Goal: Task Accomplishment & Management: Manage account settings

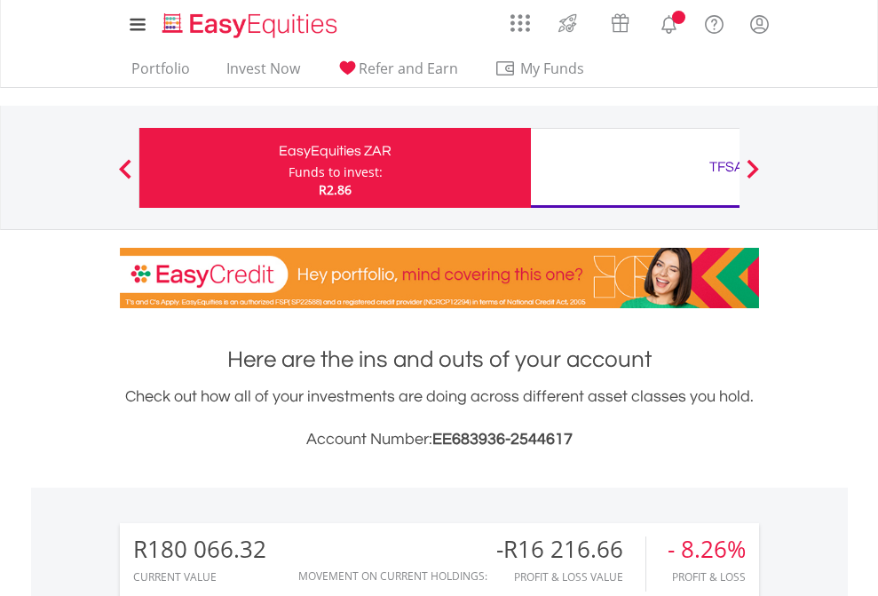
scroll to position [170, 279]
click at [289, 168] on div "Funds to invest:" at bounding box center [336, 172] width 94 height 18
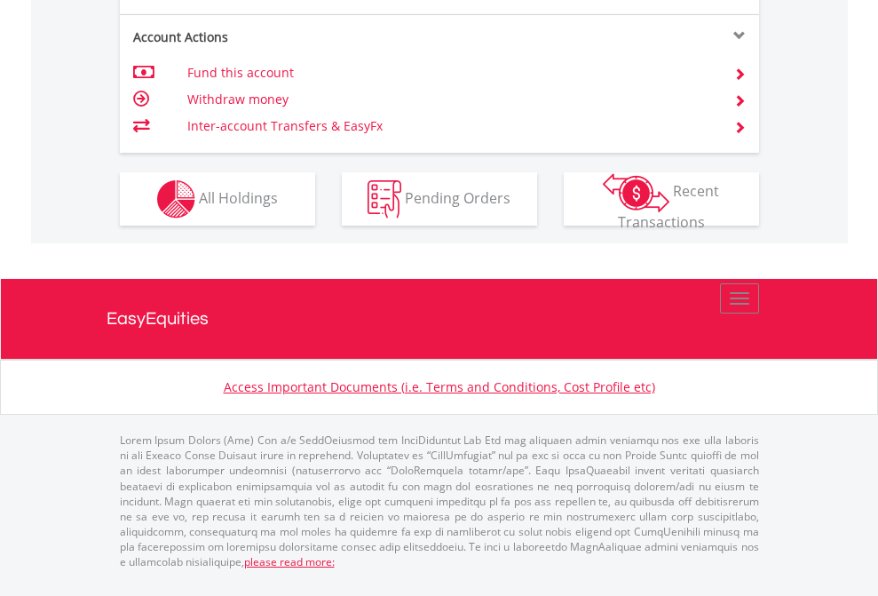
scroll to position [1702, 0]
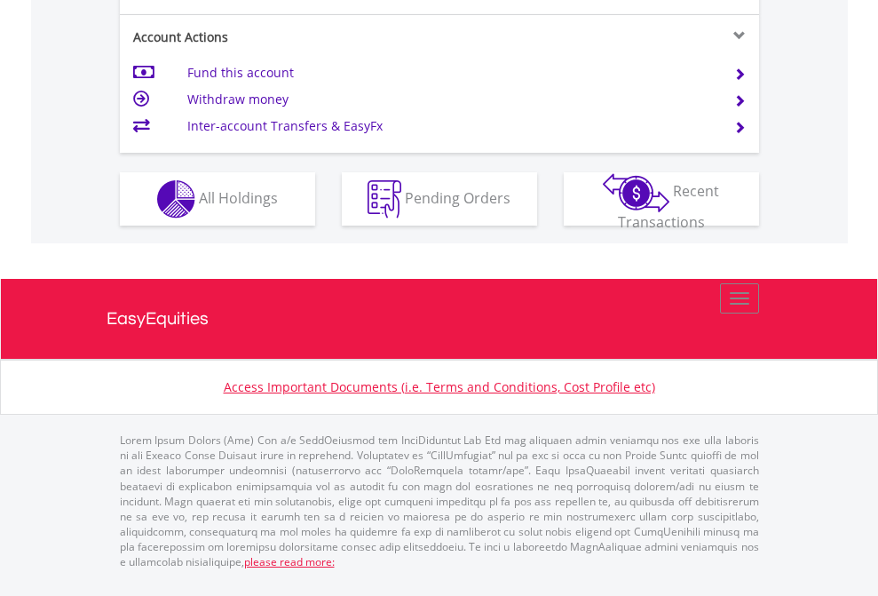
scroll to position [1737, 0]
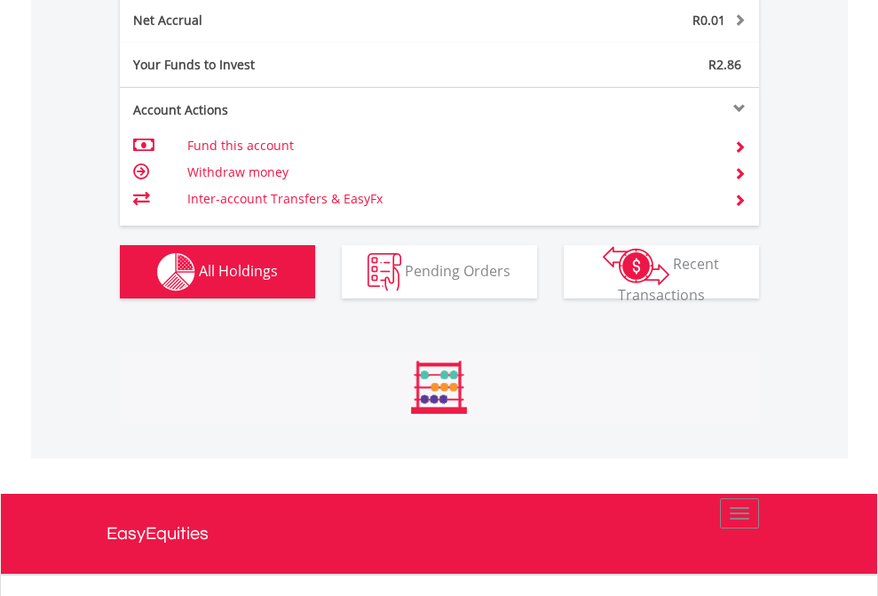
scroll to position [170, 279]
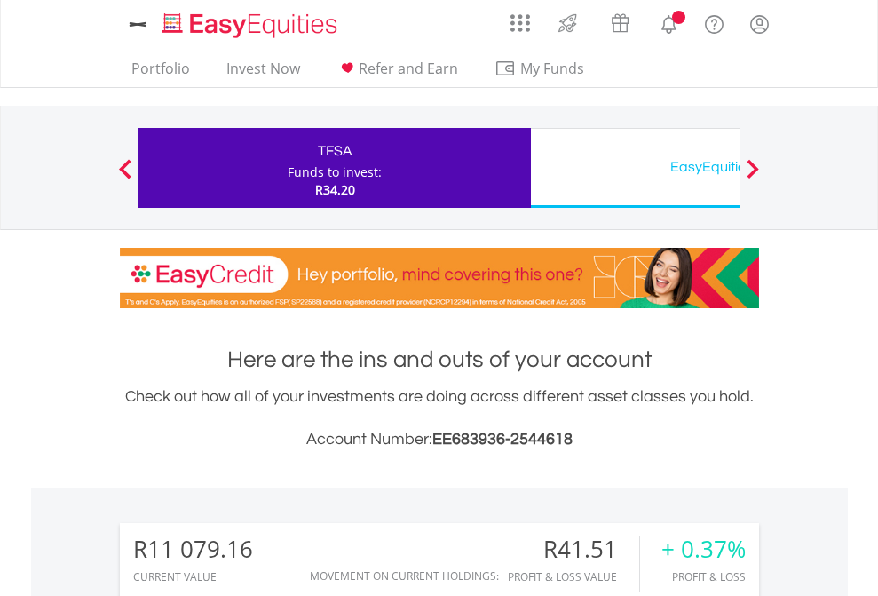
click at [635, 168] on div "EasyEquities USD" at bounding box center [727, 166] width 370 height 25
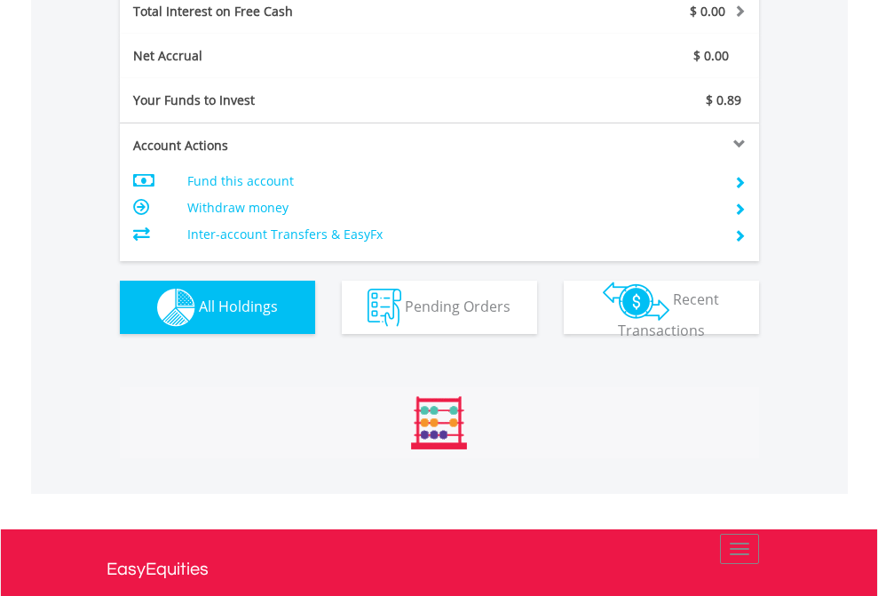
scroll to position [2045, 0]
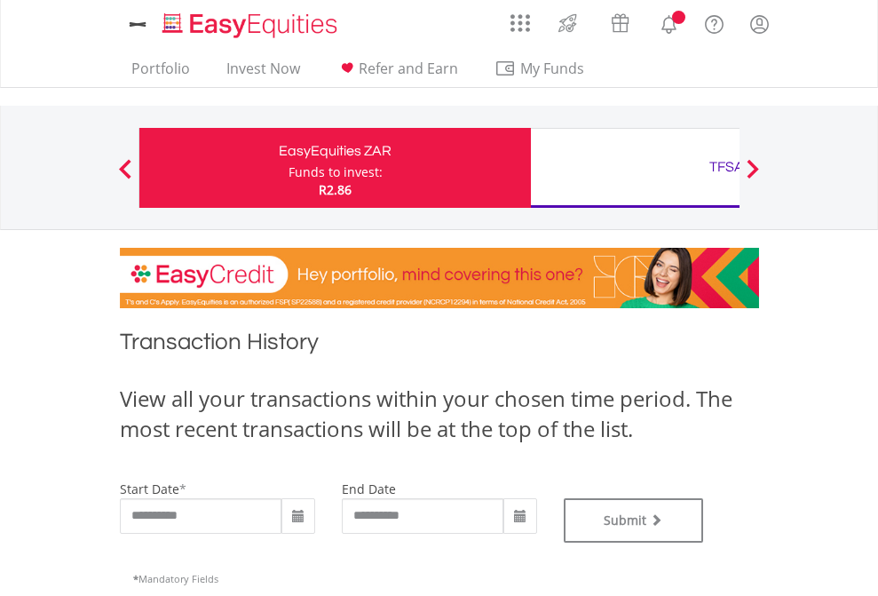
type input "**********"
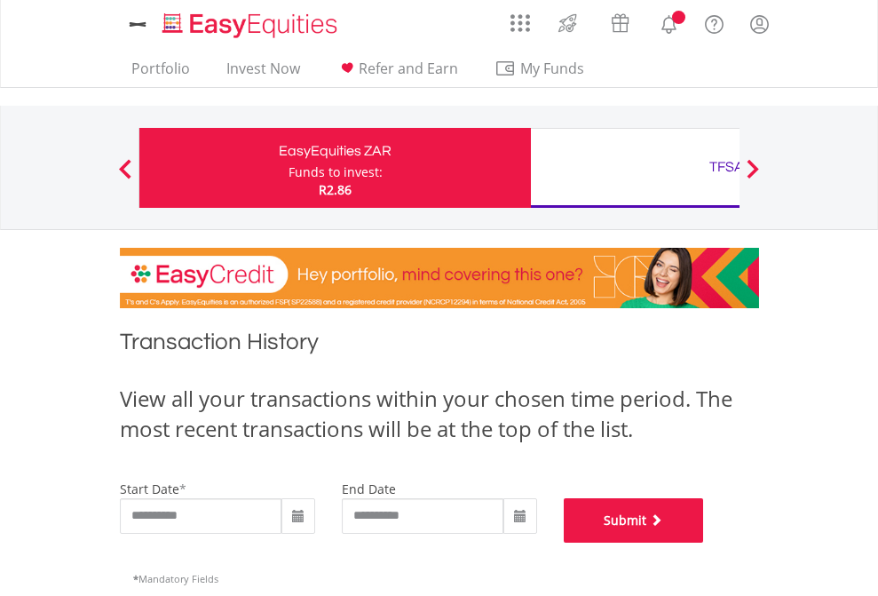
click at [704, 542] on button "Submit" at bounding box center [634, 520] width 140 height 44
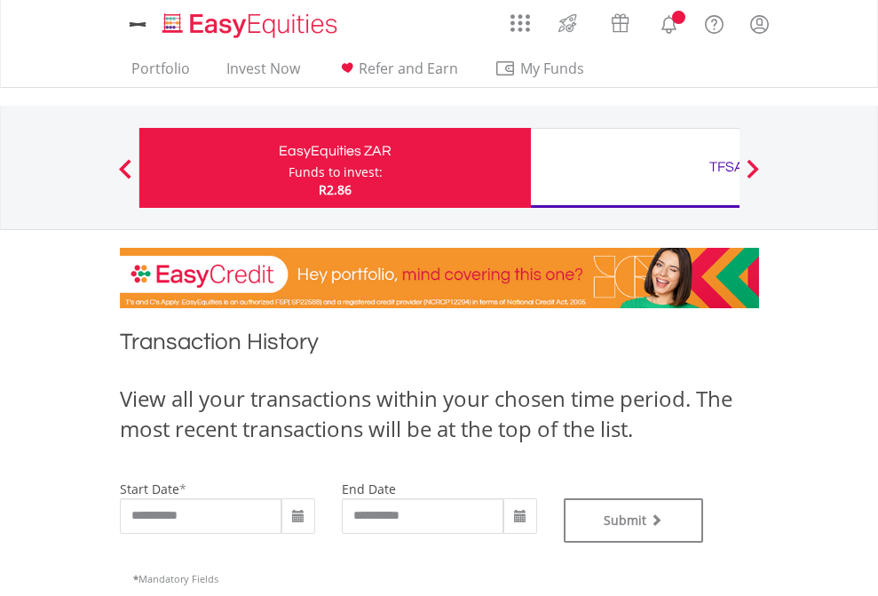
click at [635, 168] on div "TFSA" at bounding box center [727, 166] width 370 height 25
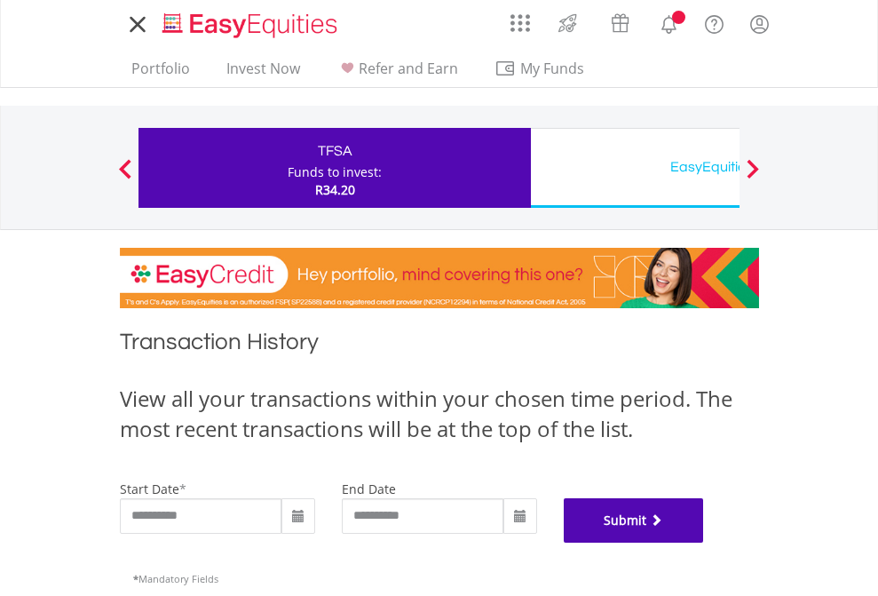
click at [704, 542] on button "Submit" at bounding box center [634, 520] width 140 height 44
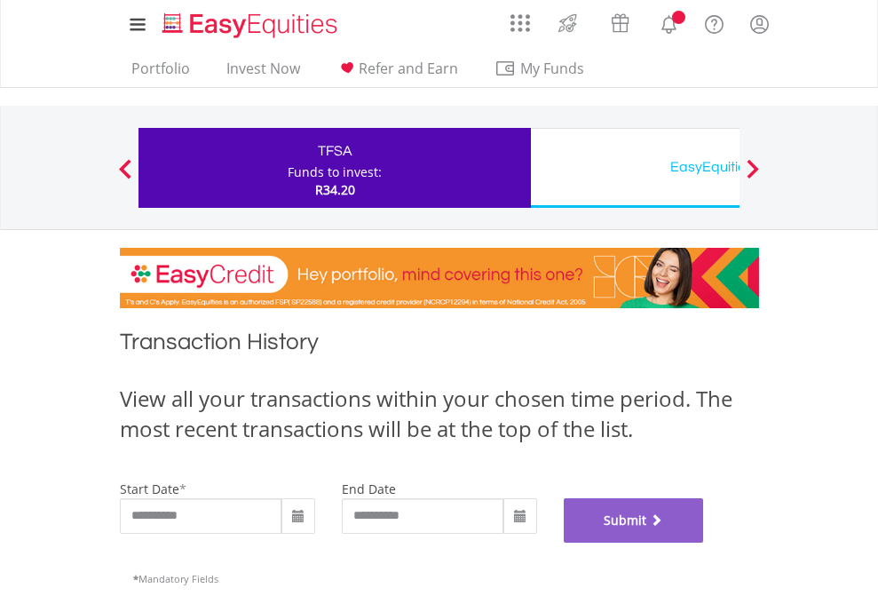
scroll to position [720, 0]
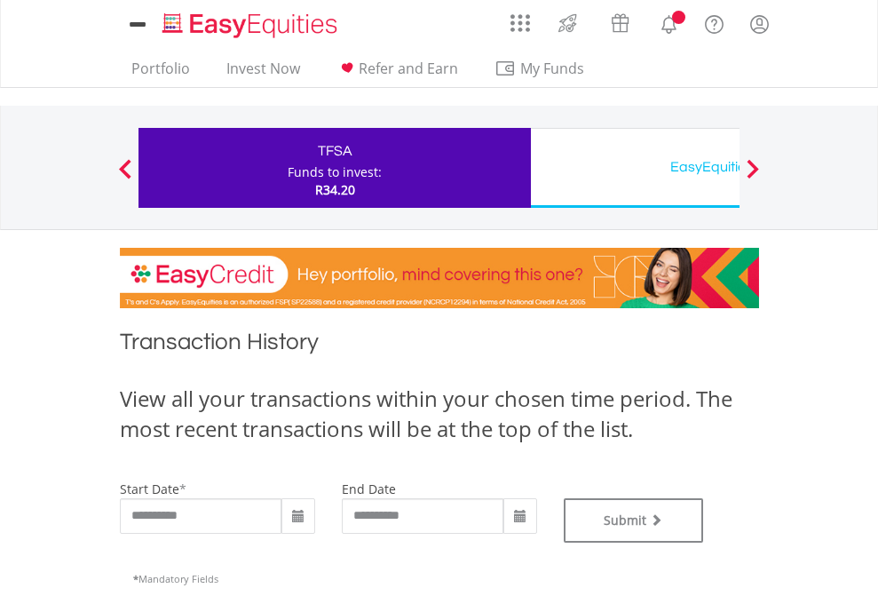
click at [635, 168] on div "EasyEquities USD" at bounding box center [727, 166] width 370 height 25
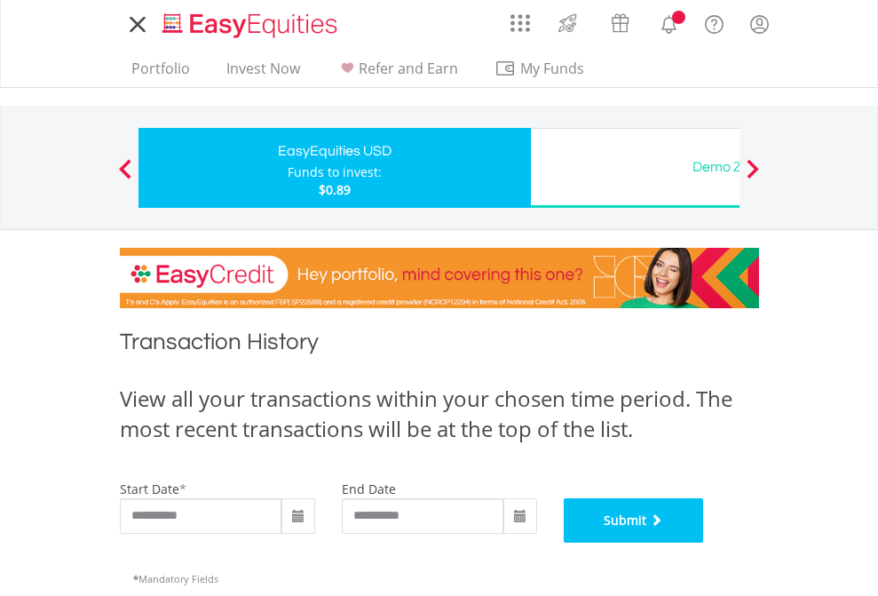
click at [704, 542] on button "Submit" at bounding box center [634, 520] width 140 height 44
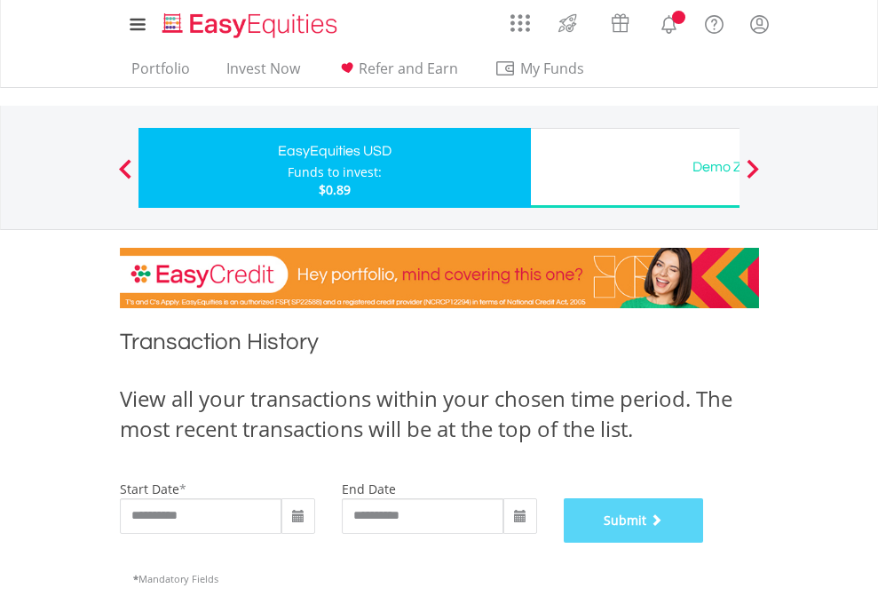
scroll to position [720, 0]
